Goal: Task Accomplishment & Management: Use online tool/utility

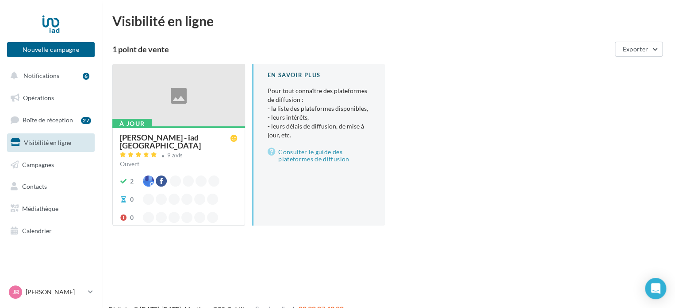
click at [184, 93] on div at bounding box center [179, 95] width 132 height 63
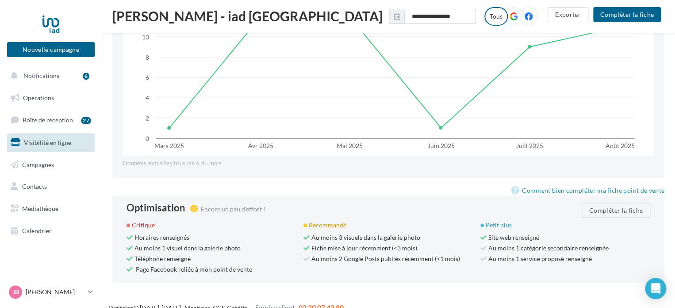
scroll to position [830, 0]
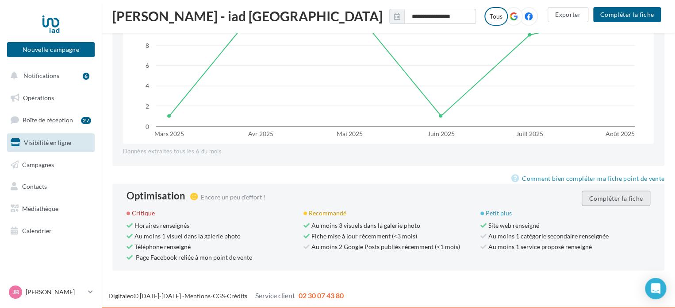
click at [631, 195] on button "Compléter la fiche" at bounding box center [616, 197] width 69 height 15
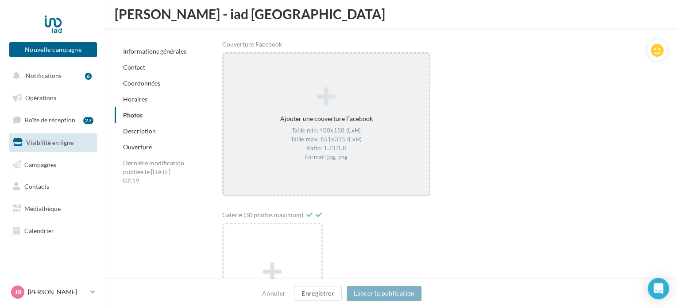
scroll to position [1449, 0]
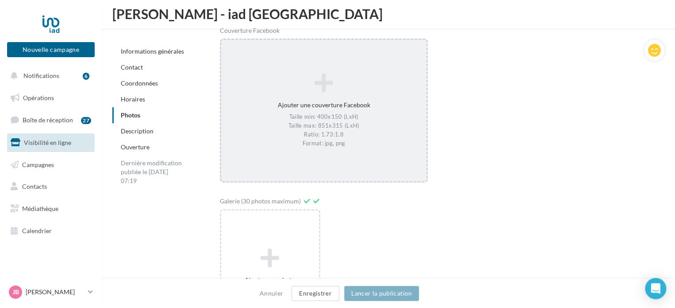
click at [311, 109] on div "Ajouter une couverture Facebook Taille min: 400x150 (LxH) Taille max: 851x315 (…" at bounding box center [324, 110] width 206 height 83
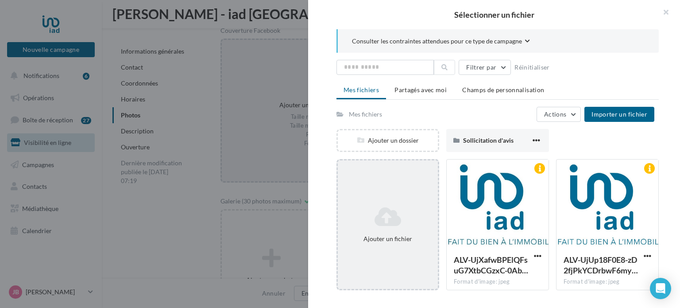
click at [388, 202] on div "Ajouter un fichier" at bounding box center [388, 224] width 100 height 44
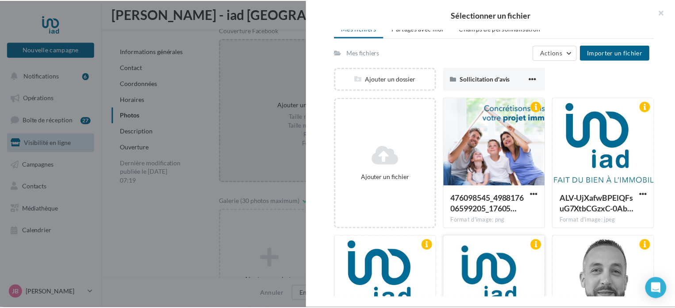
scroll to position [0, 0]
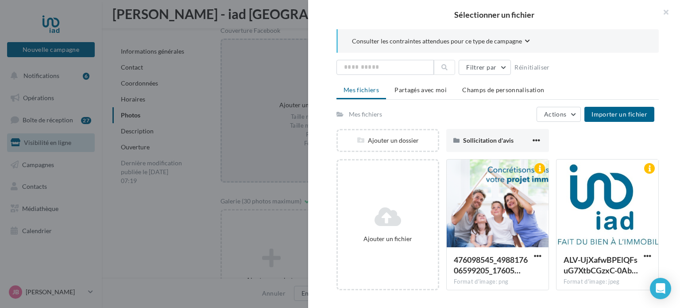
click at [525, 38] on icon "button" at bounding box center [527, 40] width 5 height 5
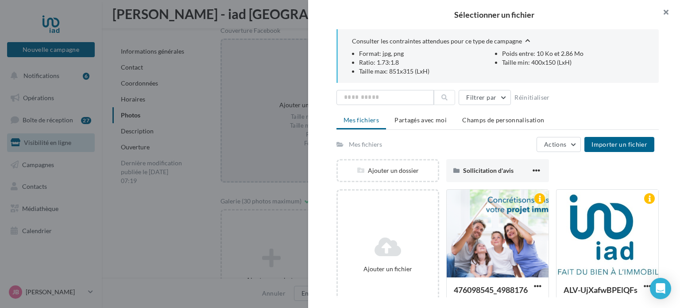
click at [667, 12] on button "button" at bounding box center [661, 13] width 35 height 27
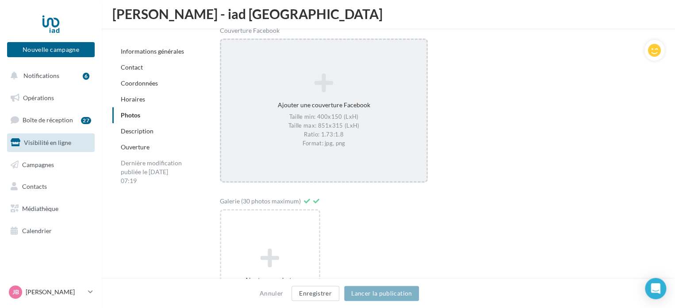
click at [320, 130] on div "Taille min: 400x150 (LxH) Taille max: 851x315 (LxH) Ratio: 1.73:1.8 Format: jpg…" at bounding box center [324, 130] width 199 height 35
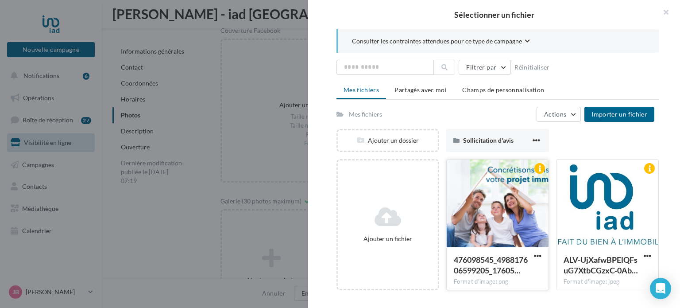
click at [465, 208] on div at bounding box center [497, 203] width 102 height 88
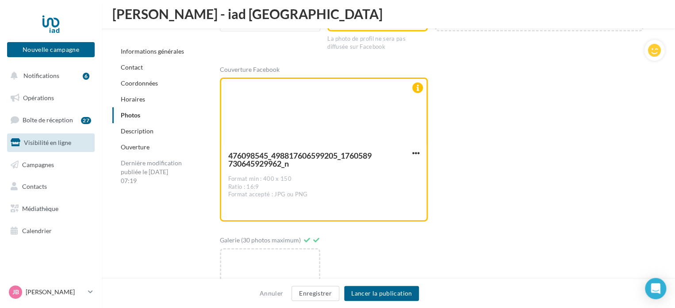
scroll to position [1361, 0]
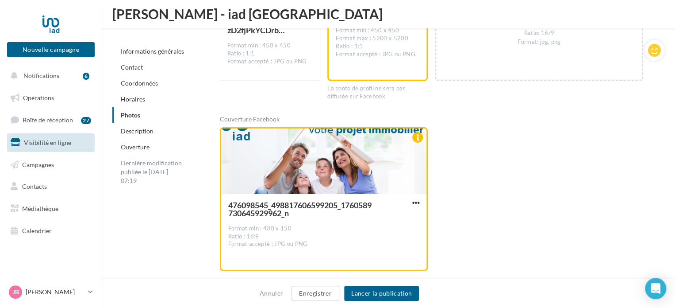
click at [523, 190] on div "Couverture Facebook 476098545_498817606599205_1760589730645929962_n Format min …" at bounding box center [435, 193] width 431 height 156
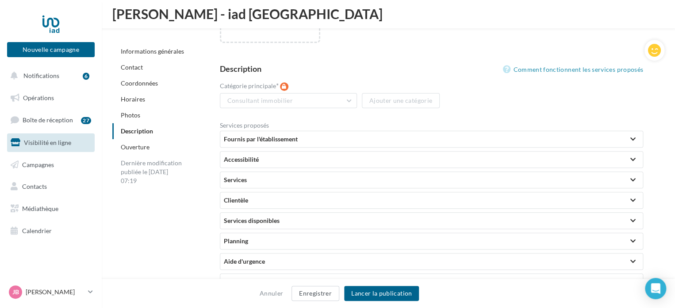
scroll to position [1803, 0]
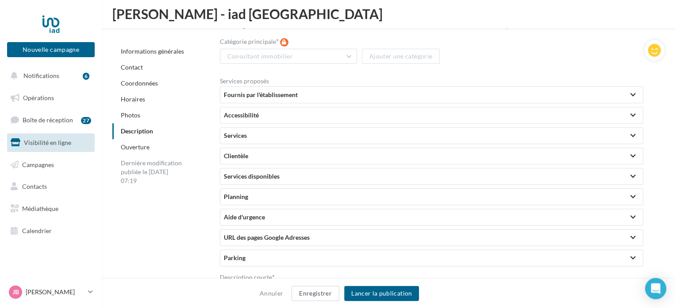
click at [635, 95] on div at bounding box center [633, 95] width 12 height 16
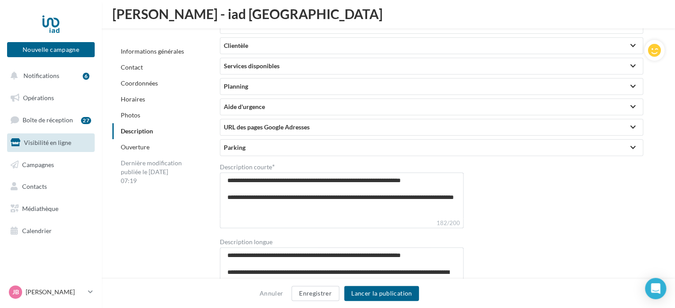
scroll to position [1847, 0]
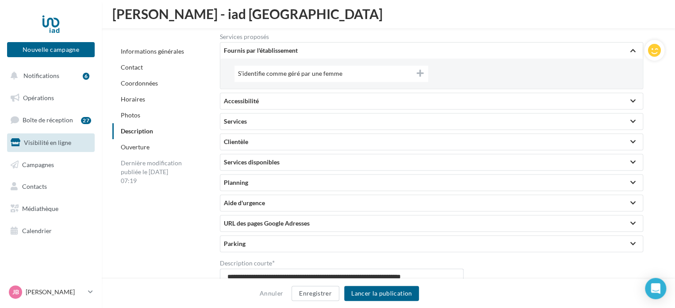
click at [634, 161] on div at bounding box center [633, 162] width 5 height 4
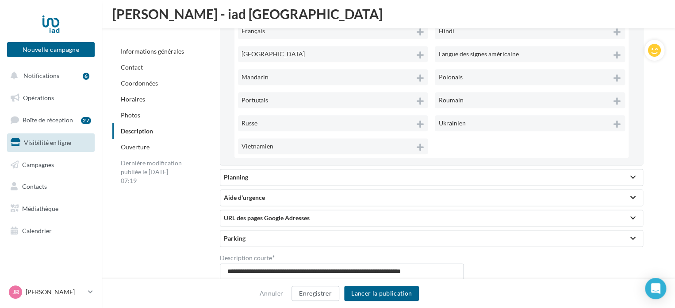
scroll to position [2157, 0]
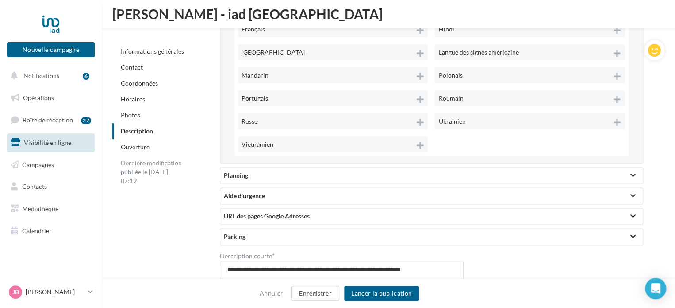
click at [600, 180] on div "Planning" at bounding box center [431, 175] width 423 height 16
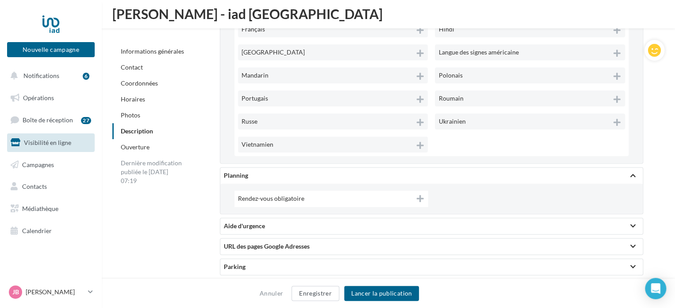
scroll to position [2246, 0]
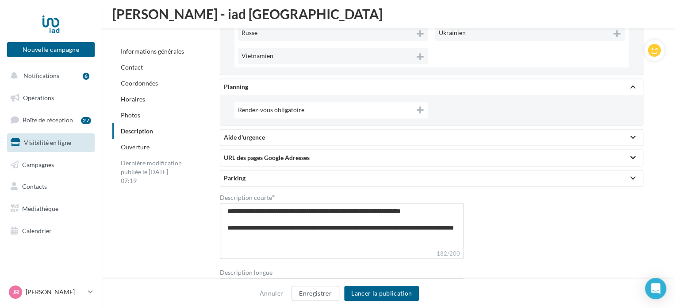
click at [625, 137] on div "Aide d'urgence" at bounding box center [431, 137] width 415 height 9
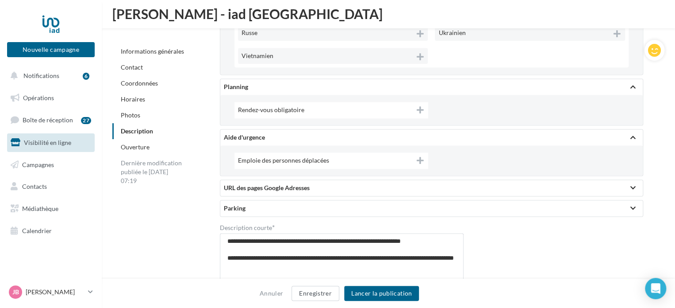
click at [605, 183] on div "URL des pages Google Adresses" at bounding box center [431, 187] width 415 height 9
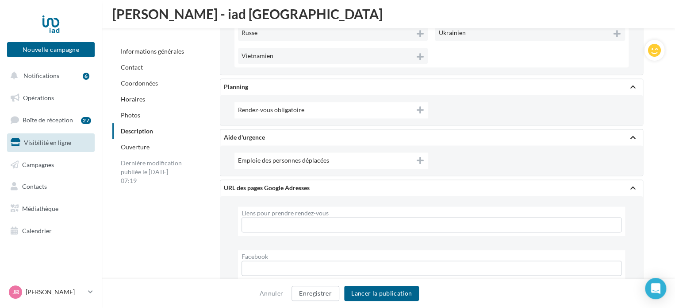
click at [605, 183] on div "URL des pages Google Adresses" at bounding box center [431, 187] width 415 height 9
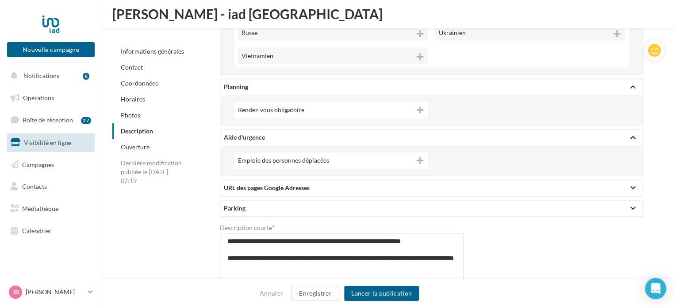
click at [629, 205] on div at bounding box center [633, 208] width 12 height 16
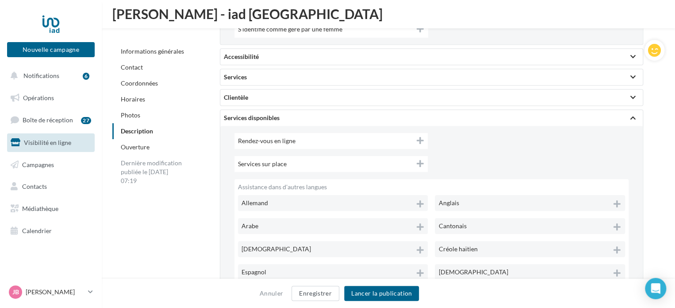
scroll to position [1759, 0]
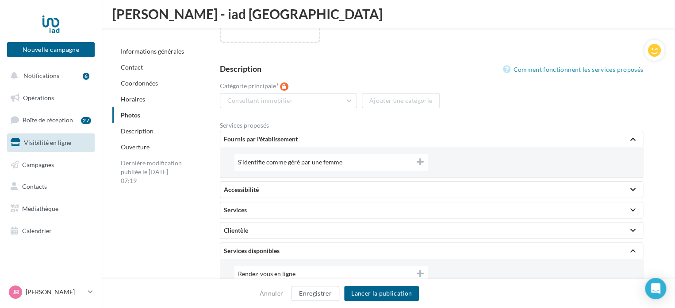
click at [632, 228] on div at bounding box center [633, 230] width 5 height 4
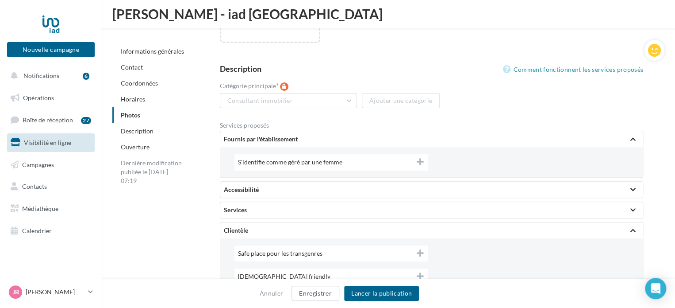
click at [626, 209] on div "Services" at bounding box center [431, 209] width 415 height 9
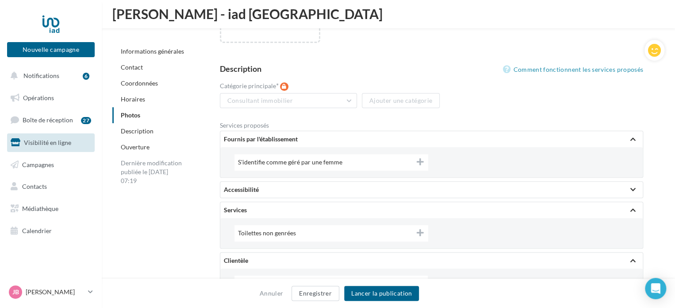
click at [630, 187] on div at bounding box center [633, 189] width 12 height 16
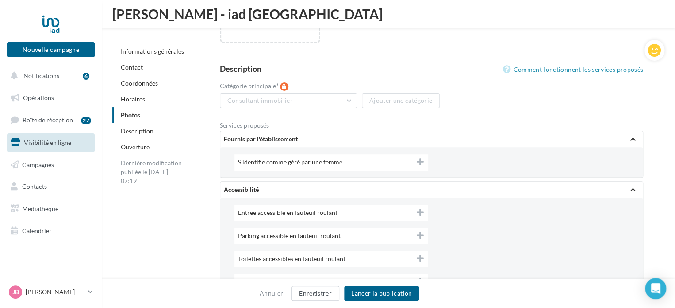
click at [632, 138] on div at bounding box center [633, 139] width 5 height 4
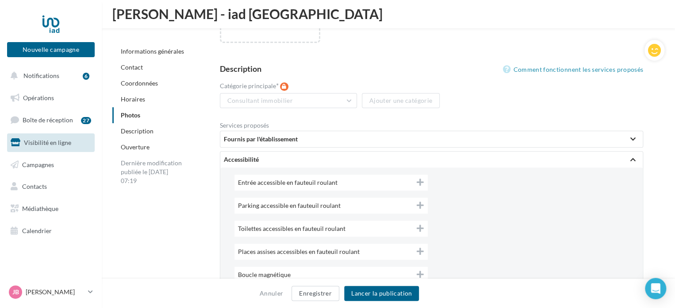
click at [635, 160] on div at bounding box center [633, 159] width 5 height 4
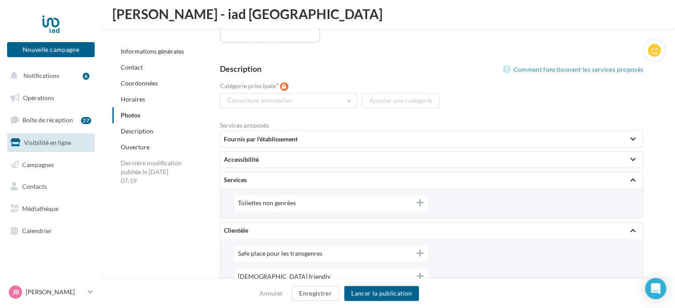
click at [635, 180] on div at bounding box center [633, 179] width 5 height 4
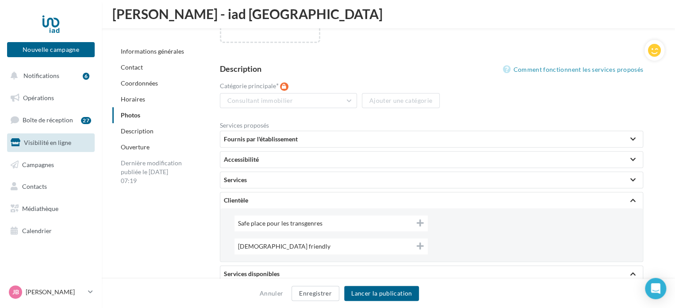
click at [634, 199] on div at bounding box center [633, 200] width 5 height 4
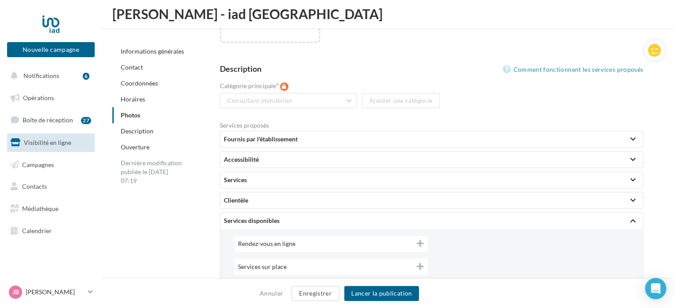
click at [633, 221] on div at bounding box center [633, 220] width 5 height 4
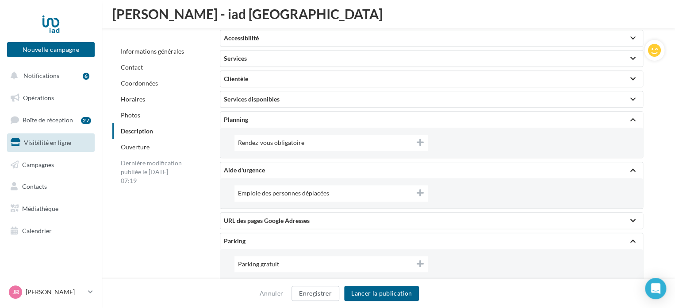
scroll to position [1892, 0]
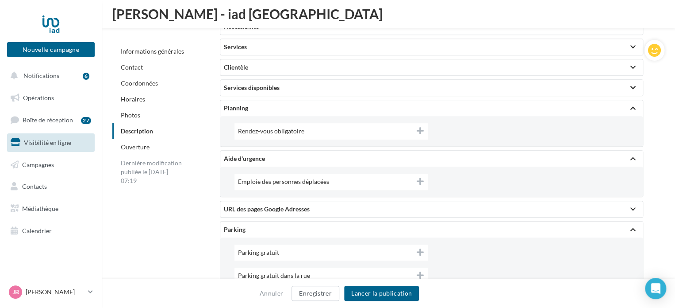
click at [634, 106] on div at bounding box center [633, 108] width 5 height 4
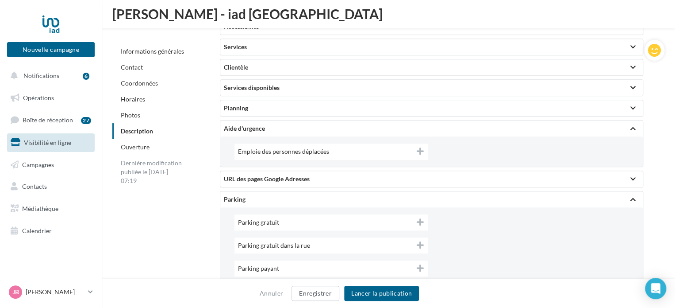
click at [631, 131] on div at bounding box center [633, 128] width 12 height 16
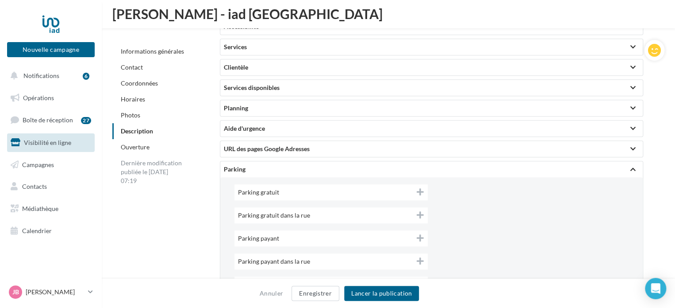
click at [632, 168] on div at bounding box center [633, 169] width 5 height 4
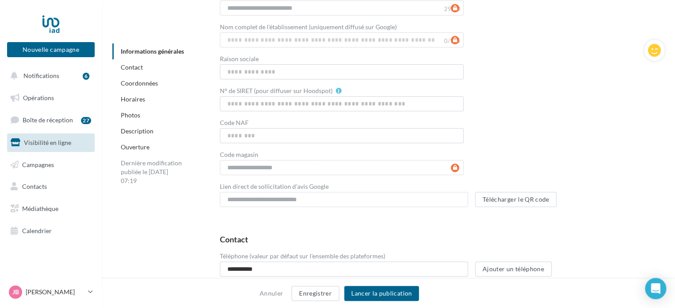
scroll to position [0, 0]
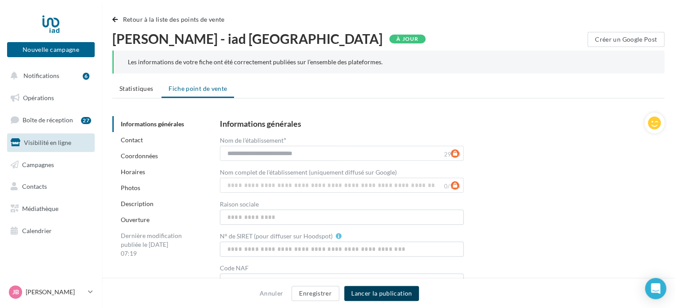
click at [391, 295] on button "Lancer la publication" at bounding box center [381, 292] width 75 height 15
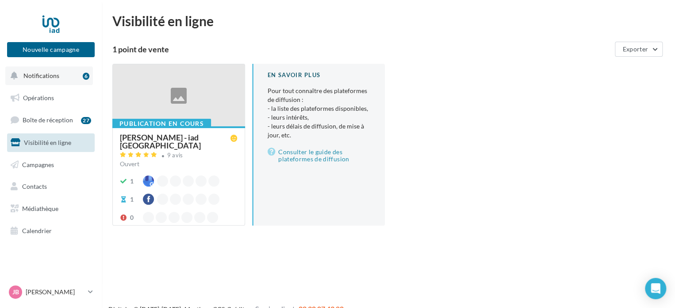
click at [53, 77] on span "Notifications" at bounding box center [41, 76] width 36 height 8
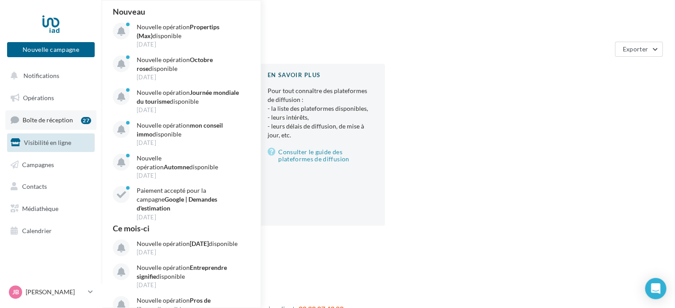
click at [51, 119] on span "Boîte de réception" at bounding box center [48, 120] width 50 height 8
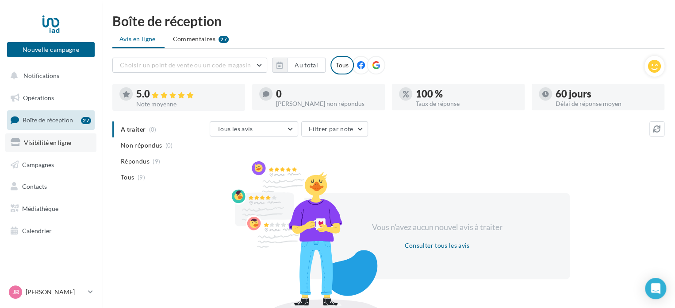
click at [42, 139] on span "Visibilité en ligne" at bounding box center [47, 142] width 47 height 8
